Goal: Check status: Check status

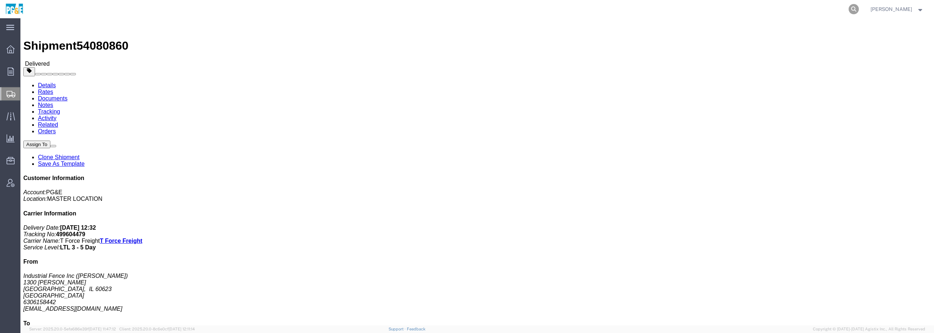
click at [859, 5] on icon at bounding box center [854, 9] width 10 height 10
paste input "55741831"
type input "55741831"
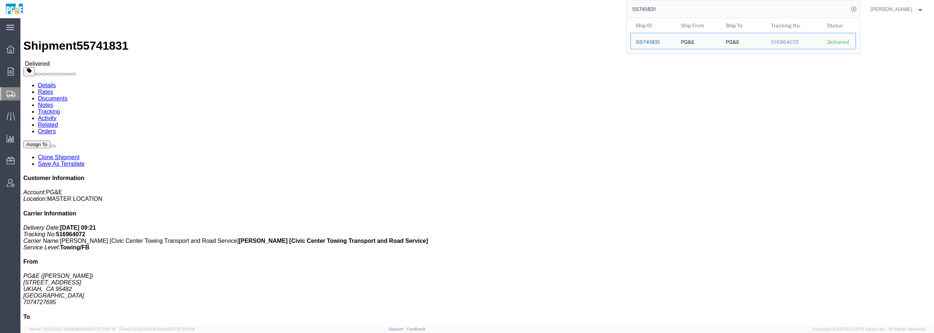
click div "Shipment Detail Ship From PG&E ([PERSON_NAME]) [STREET_ADDRESS] 7074727695 Ship…"
